Goal: Communication & Community: Connect with others

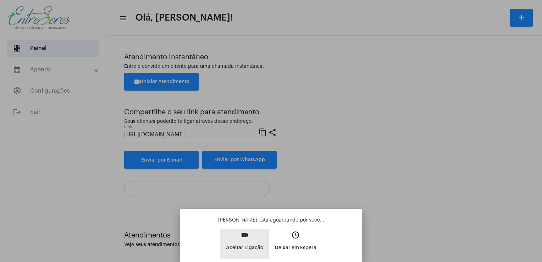
click at [244, 243] on p "Aceitar Ligação" at bounding box center [245, 247] width 38 height 13
